Goal: Transaction & Acquisition: Purchase product/service

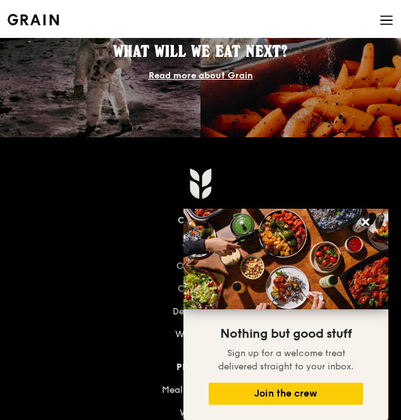
scroll to position [1429, 0]
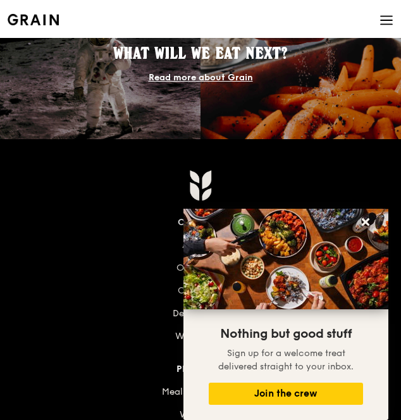
click at [238, 77] on link "Read more about Grain" at bounding box center [201, 77] width 104 height 11
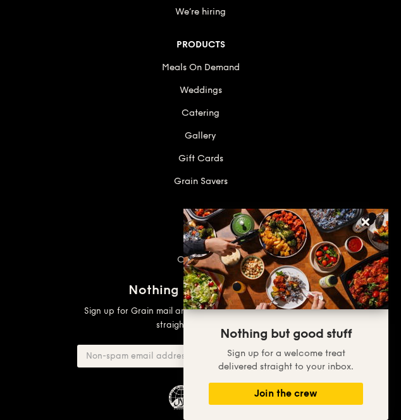
scroll to position [2008, 0]
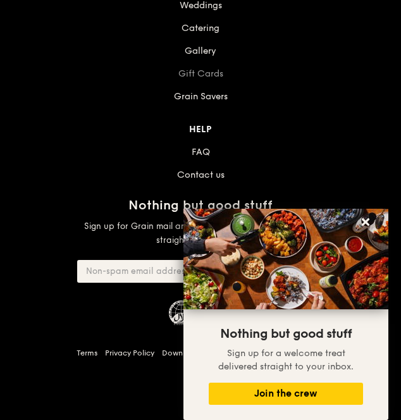
click at [210, 68] on link "Gift Cards" at bounding box center [201, 73] width 45 height 11
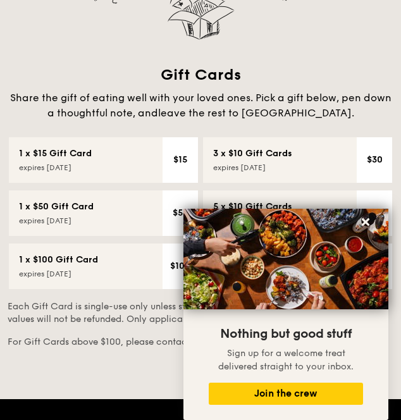
scroll to position [124, 0]
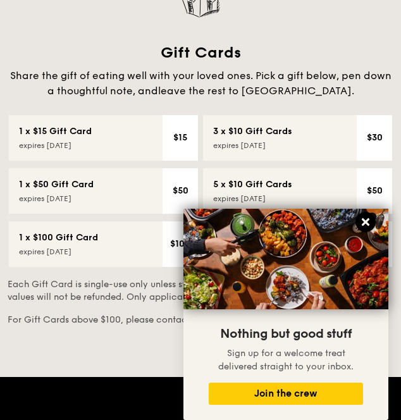
click at [365, 218] on icon at bounding box center [365, 222] width 11 height 11
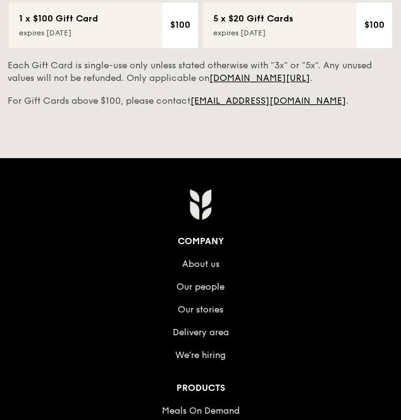
scroll to position [342, 0]
